Goal: Find specific page/section: Find specific page/section

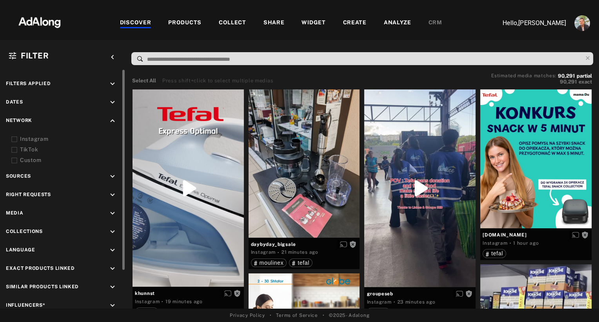
click at [112, 177] on icon "keyboard_arrow_down" at bounding box center [112, 176] width 9 height 9
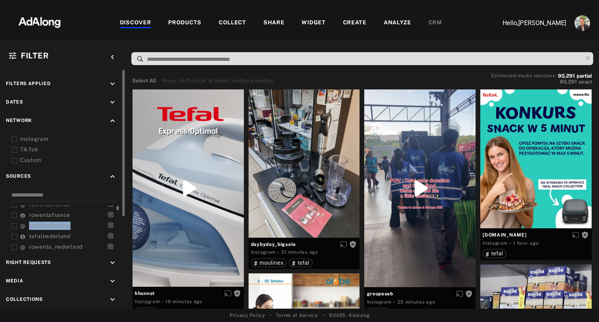
drag, startPoint x: 27, startPoint y: 223, endPoint x: 72, endPoint y: 226, distance: 45.6
click at [72, 226] on div "tefalnederland" at bounding box center [46, 226] width 53 height 8
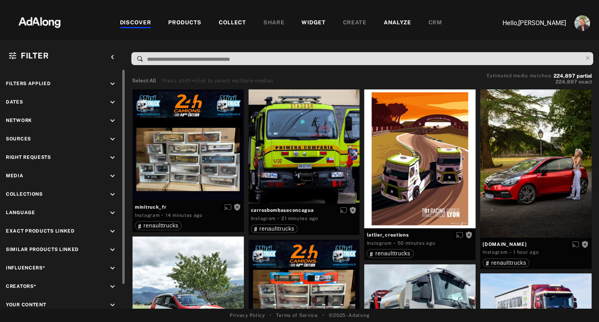
click at [110, 139] on icon "keyboard_arrow_down" at bounding box center [112, 139] width 9 height 9
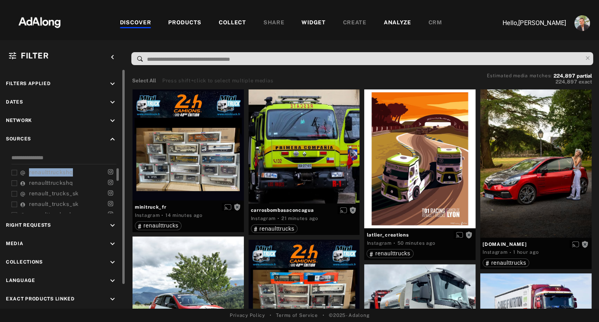
drag, startPoint x: 26, startPoint y: 171, endPoint x: 74, endPoint y: 173, distance: 47.5
click at [74, 173] on div "renaulttruckshq" at bounding box center [47, 172] width 55 height 8
